Goal: Find specific page/section: Find specific page/section

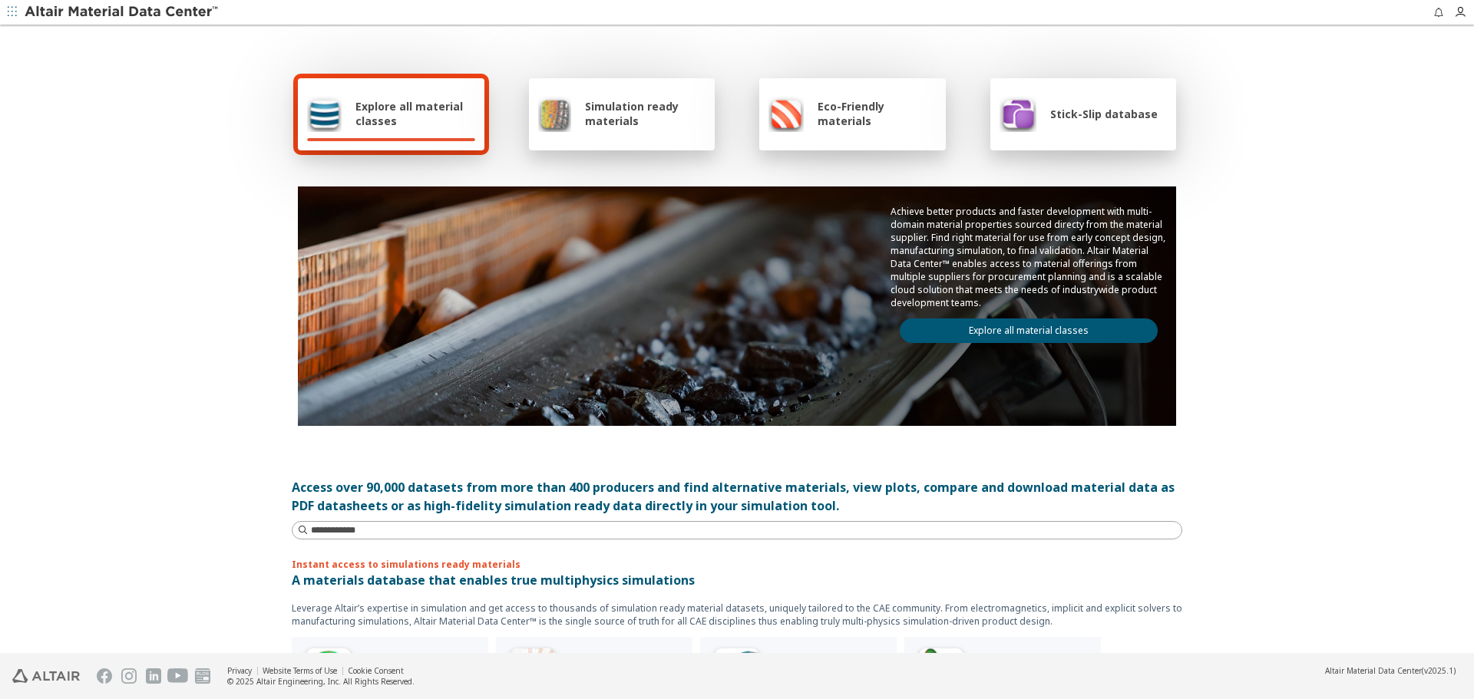
click at [1113, 134] on div "Stick-Slip database" at bounding box center [1083, 114] width 187 height 72
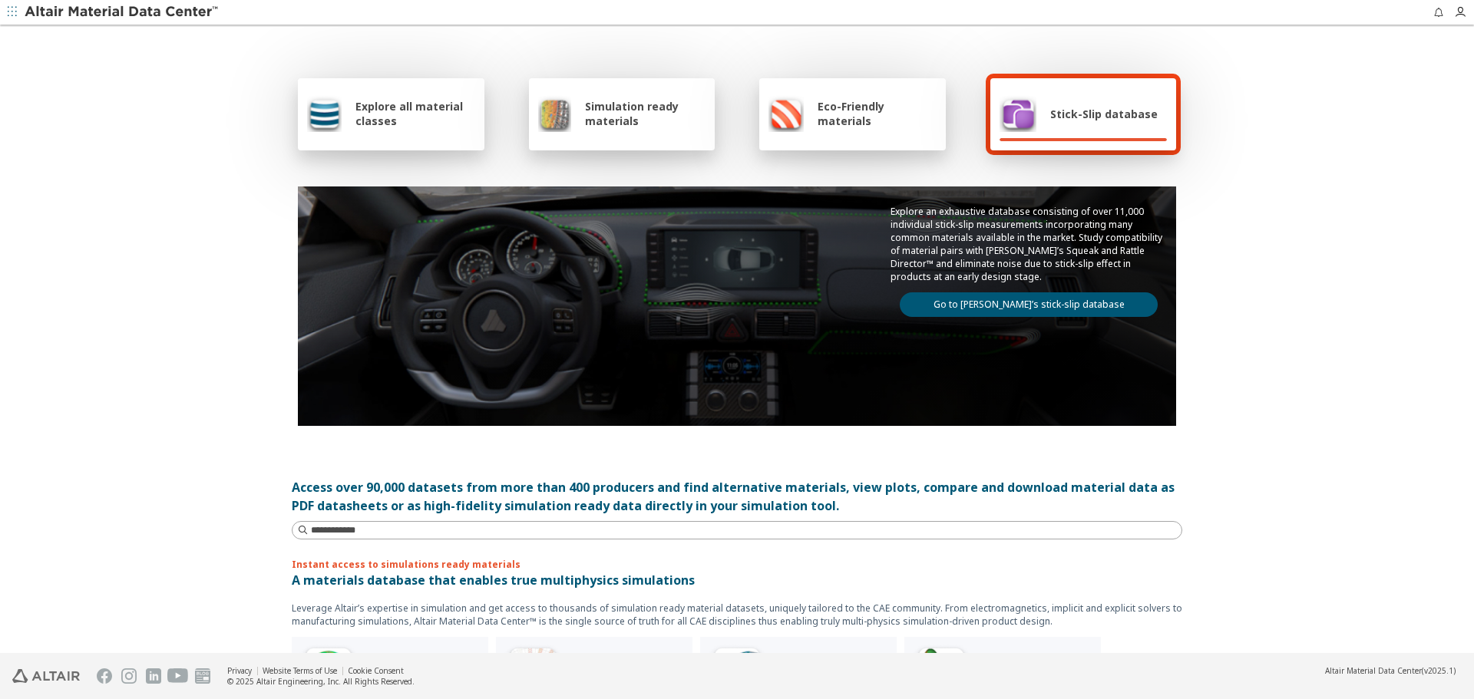
click at [1100, 312] on link "Go to [PERSON_NAME]’s stick-slip database" at bounding box center [1029, 305] width 258 height 25
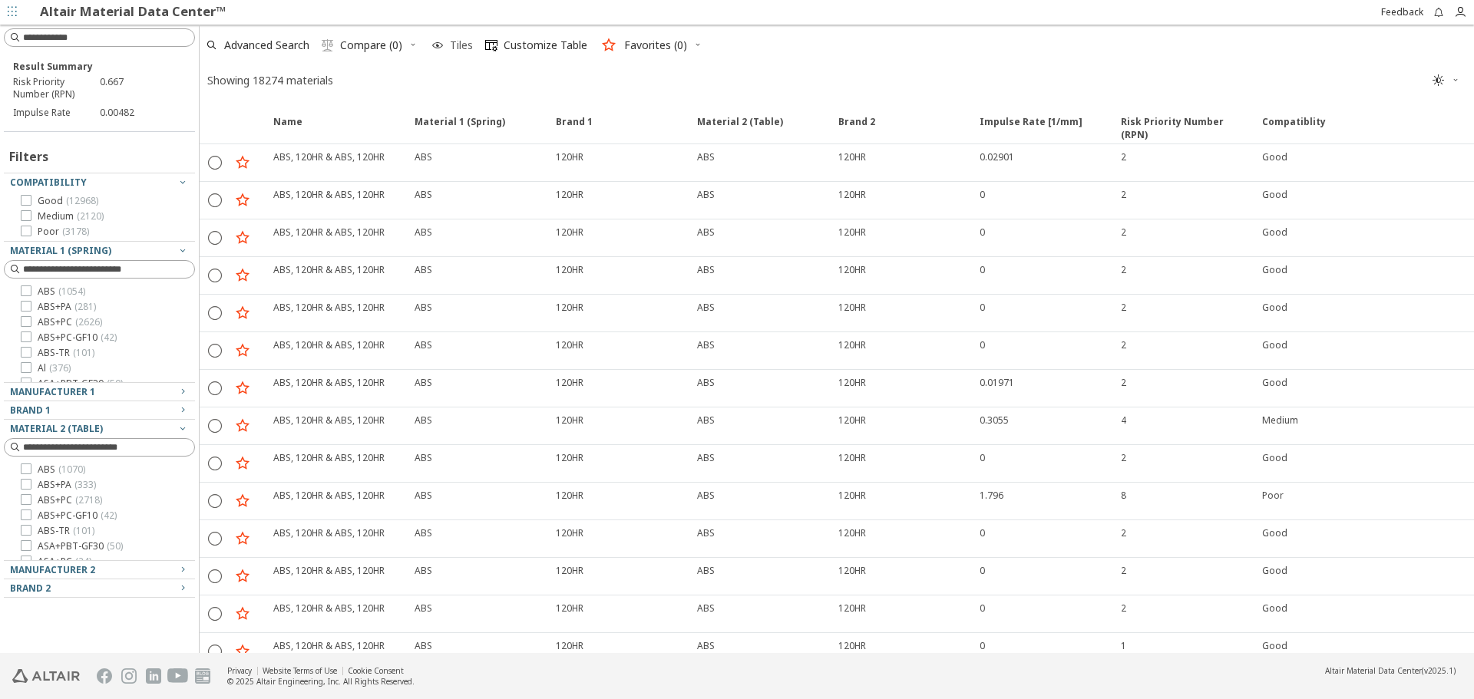
click at [460, 44] on span "Tiles" at bounding box center [461, 45] width 23 height 11
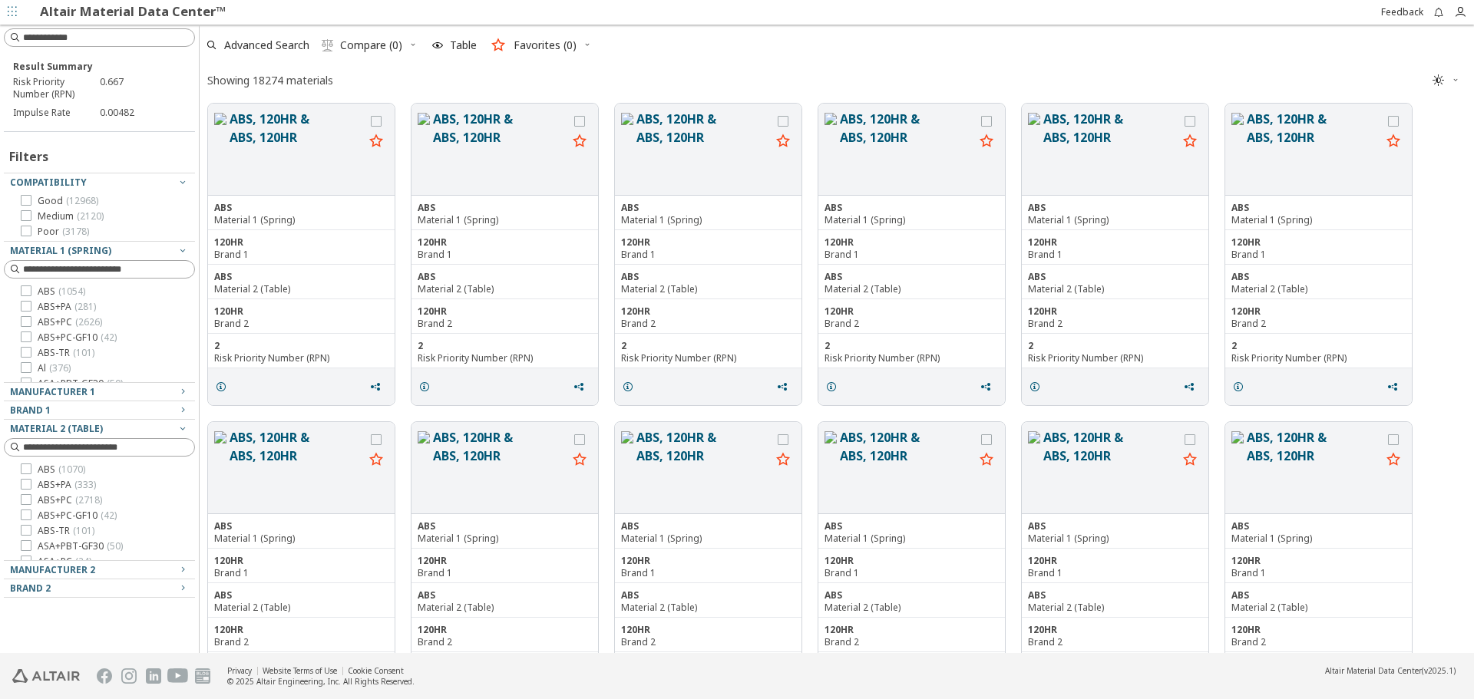
scroll to position [547, 1263]
click at [438, 74] on div "Showing 18274 materials " at bounding box center [837, 80] width 1275 height 30
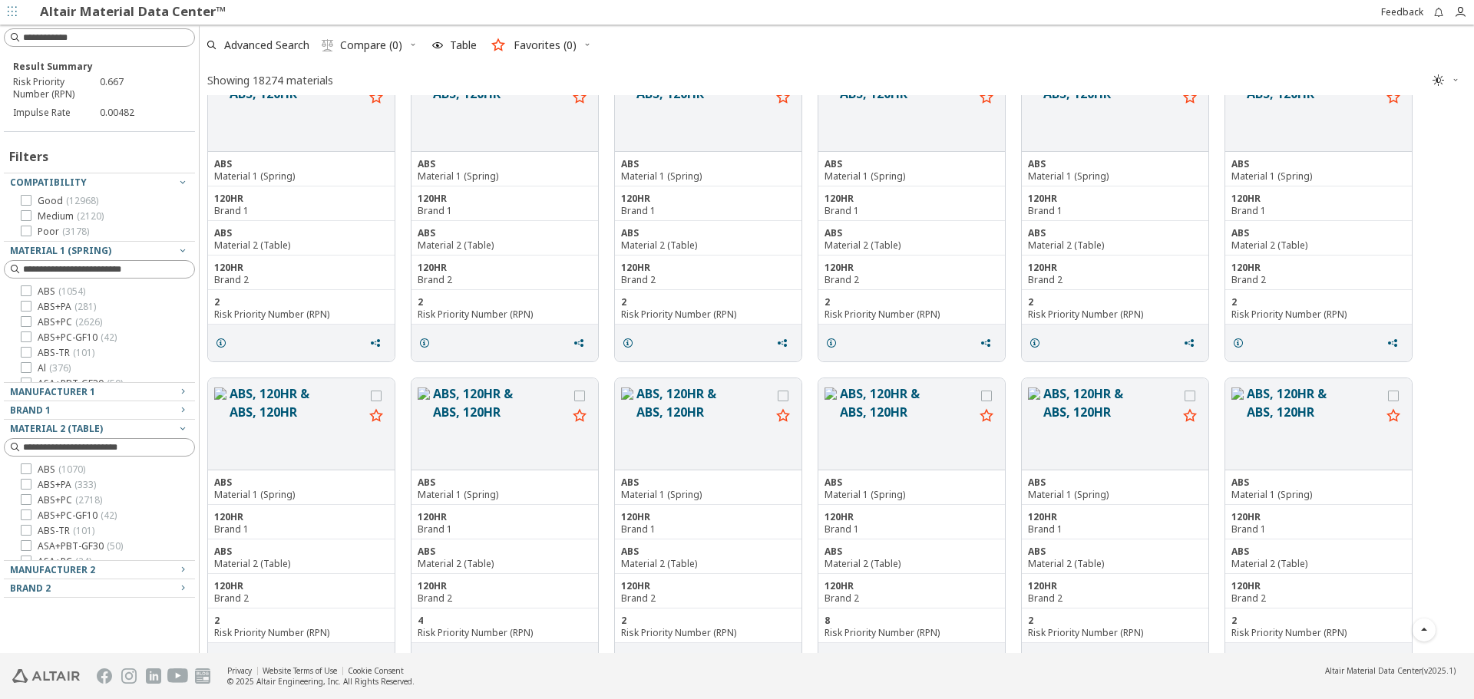
scroll to position [0, 0]
